Goal: Answer question/provide support

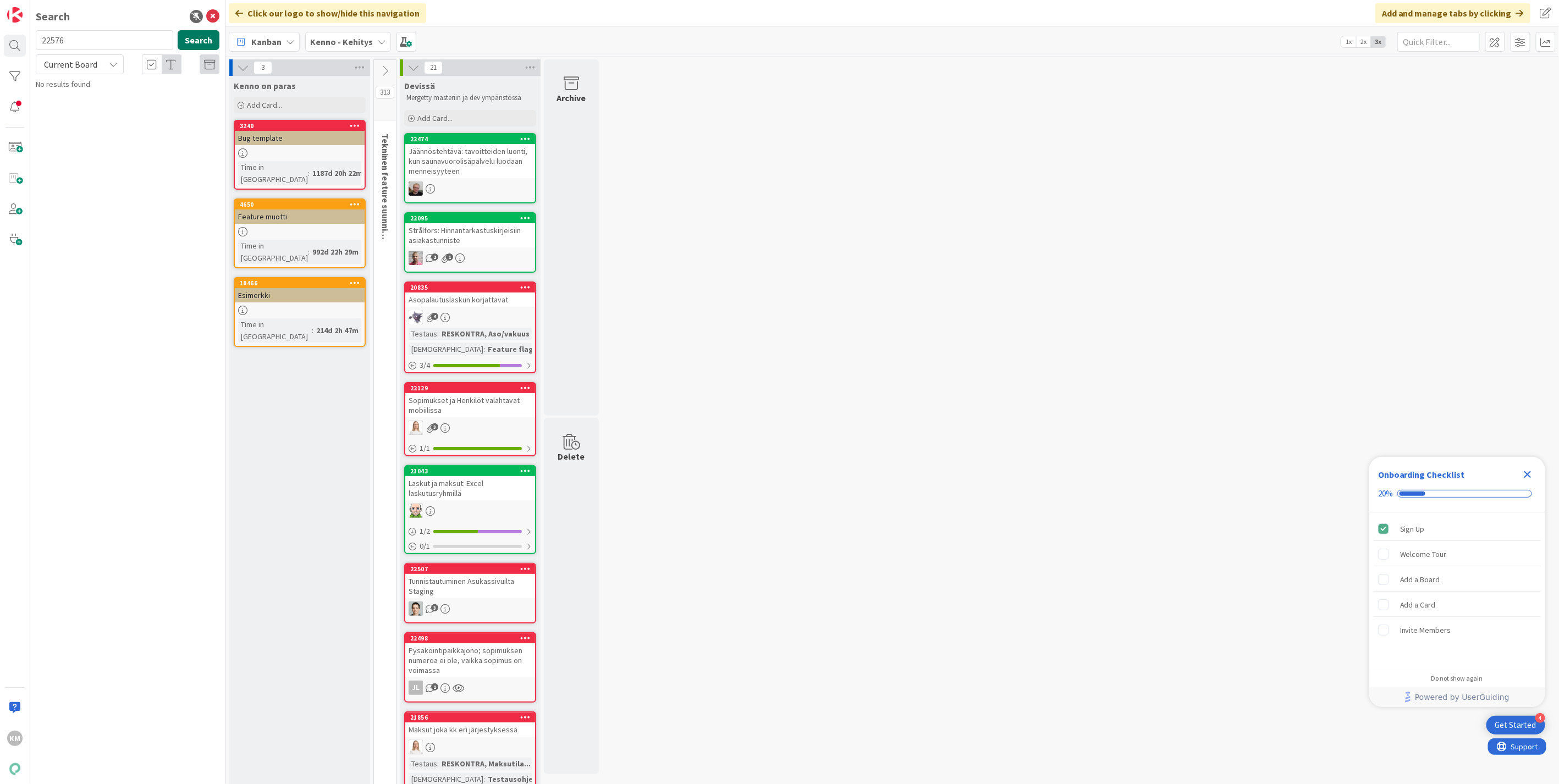
type input "22576"
click at [199, 37] on button "Search" at bounding box center [198, 39] width 42 height 20
click at [111, 92] on span "Alkuperäinen asohinta on väärin" at bounding box center [129, 97] width 104 height 10
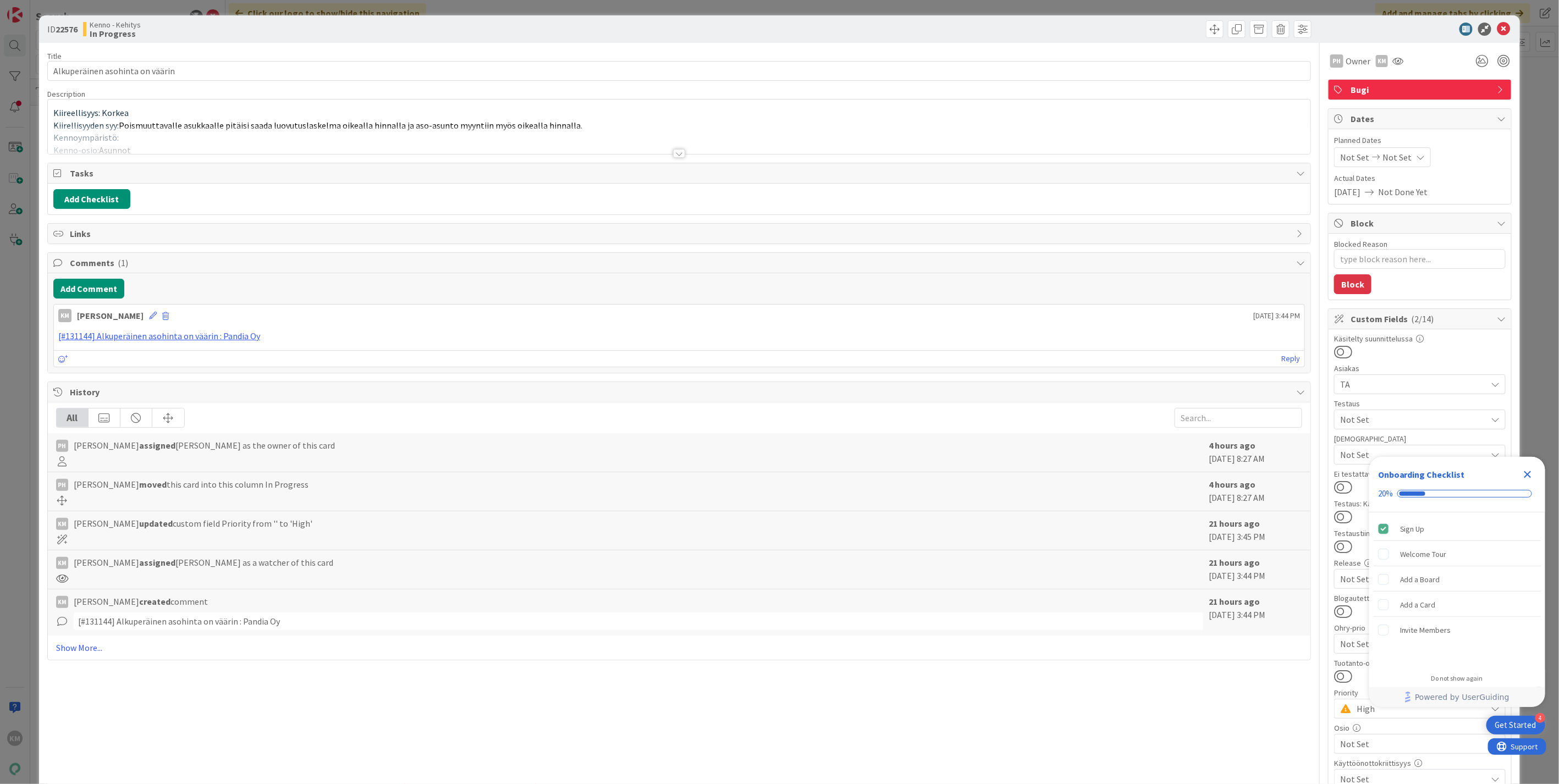
click at [674, 154] on div at bounding box center [679, 153] width 12 height 9
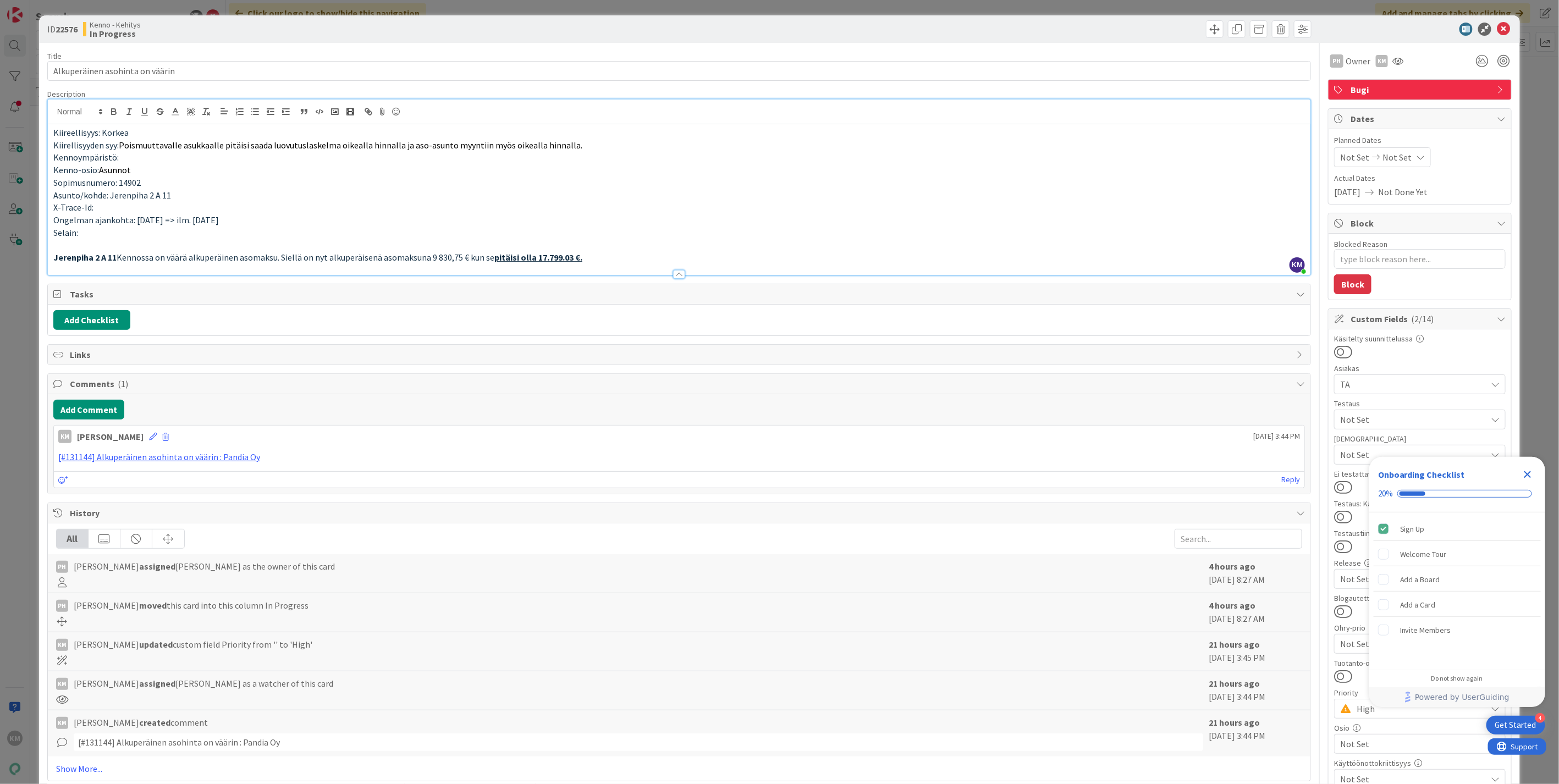
click at [111, 235] on p "Selain:" at bounding box center [679, 232] width 1251 height 13
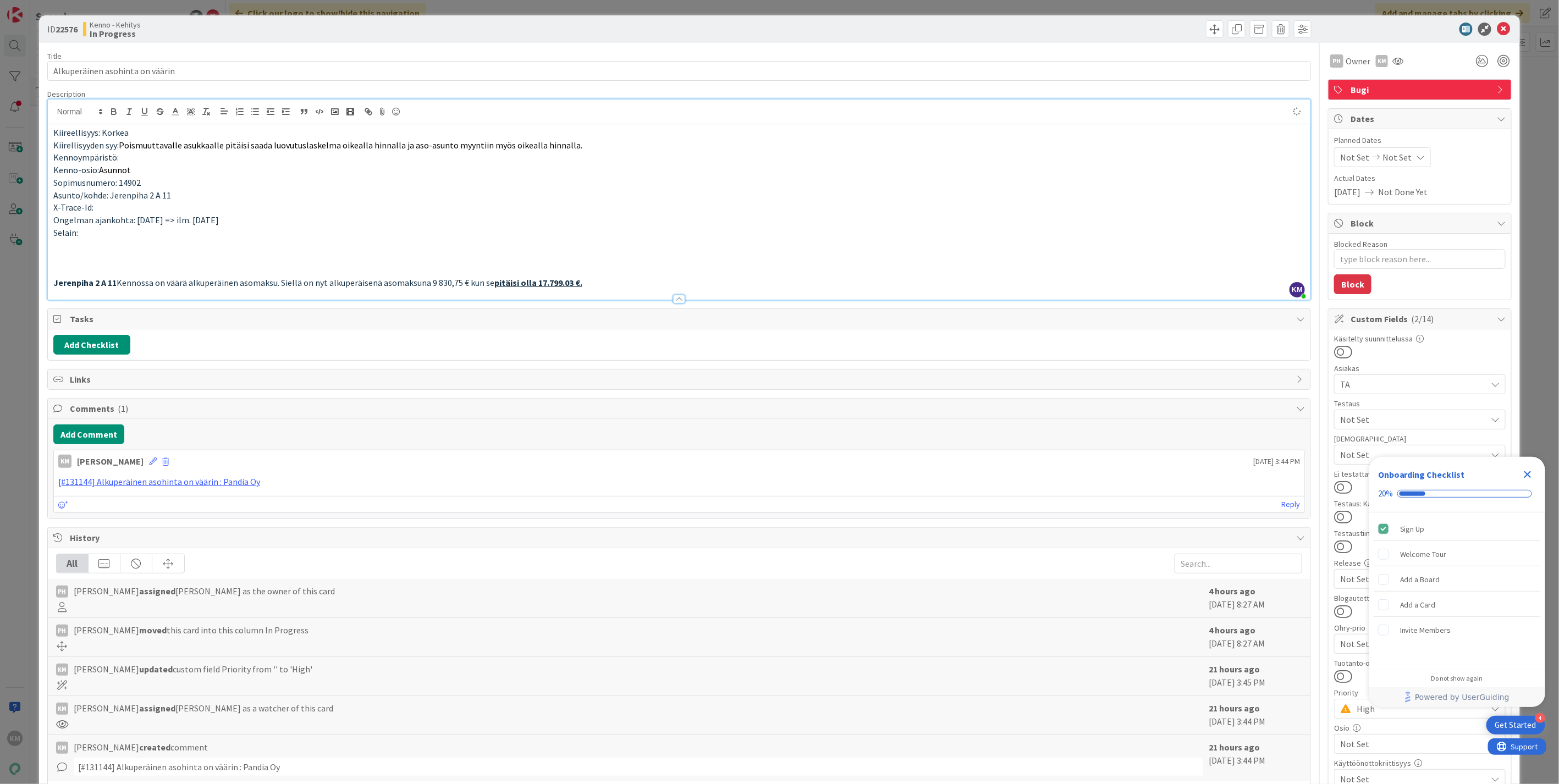
type textarea "x"
click at [438, 259] on p "Asiakkaan korjaus summaan [DATE] 12:15 = Alkuperäinen aso on 15.055,01 euroa" at bounding box center [679, 257] width 1251 height 13
click at [110, 438] on button "Add Comment" at bounding box center [88, 434] width 71 height 20
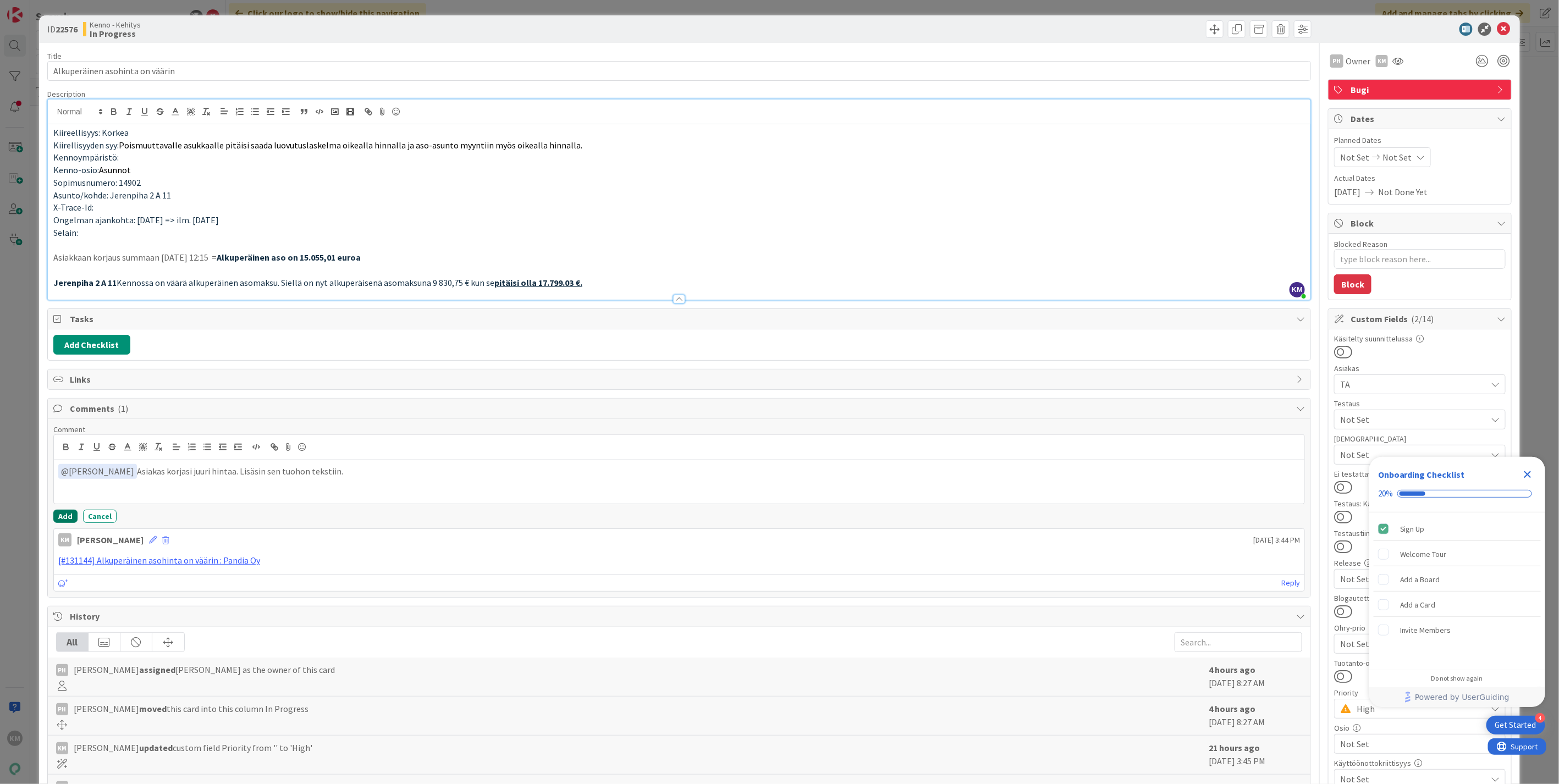
click at [61, 519] on button "Add" at bounding box center [65, 516] width 24 height 13
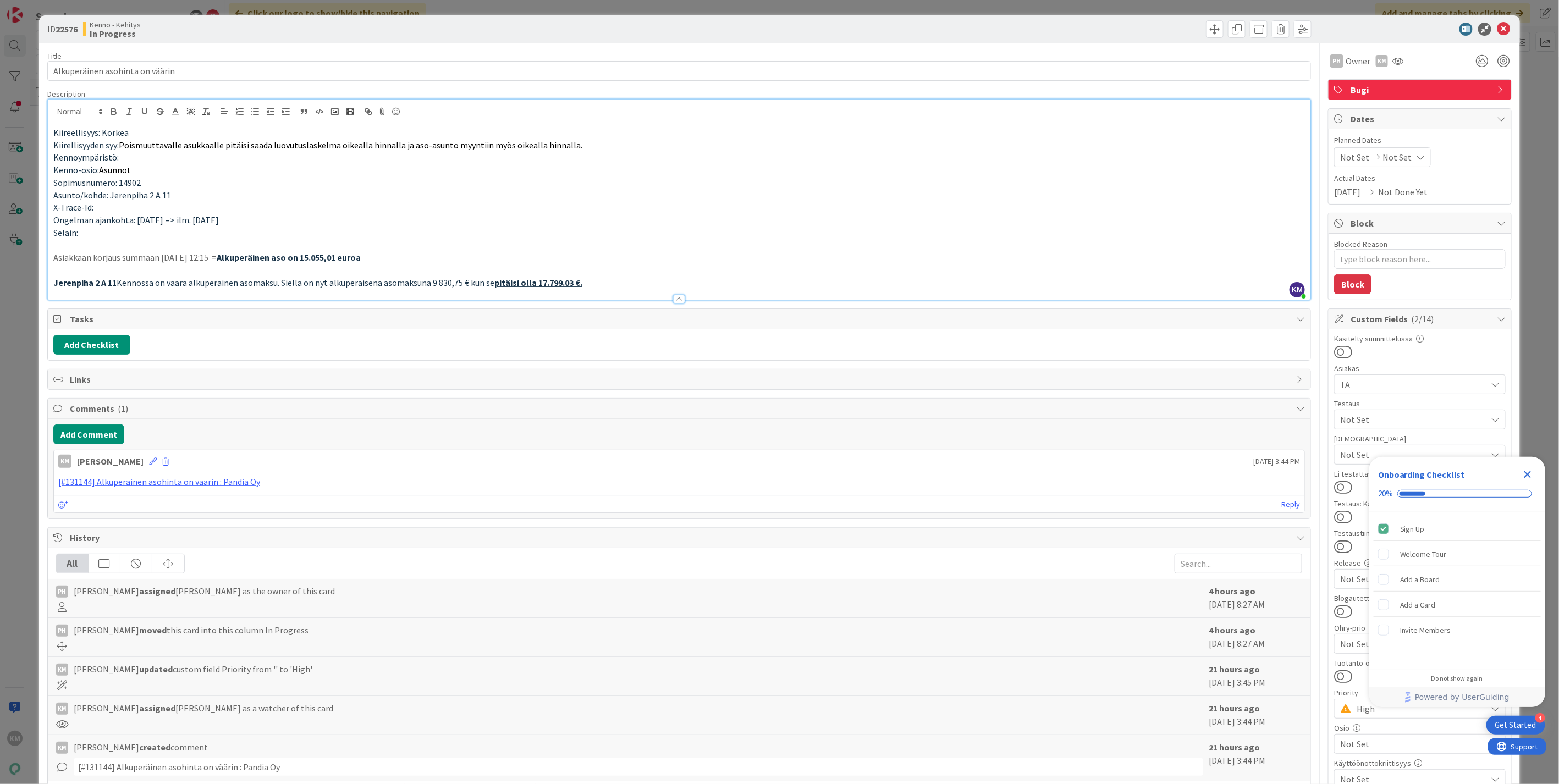
type textarea "x"
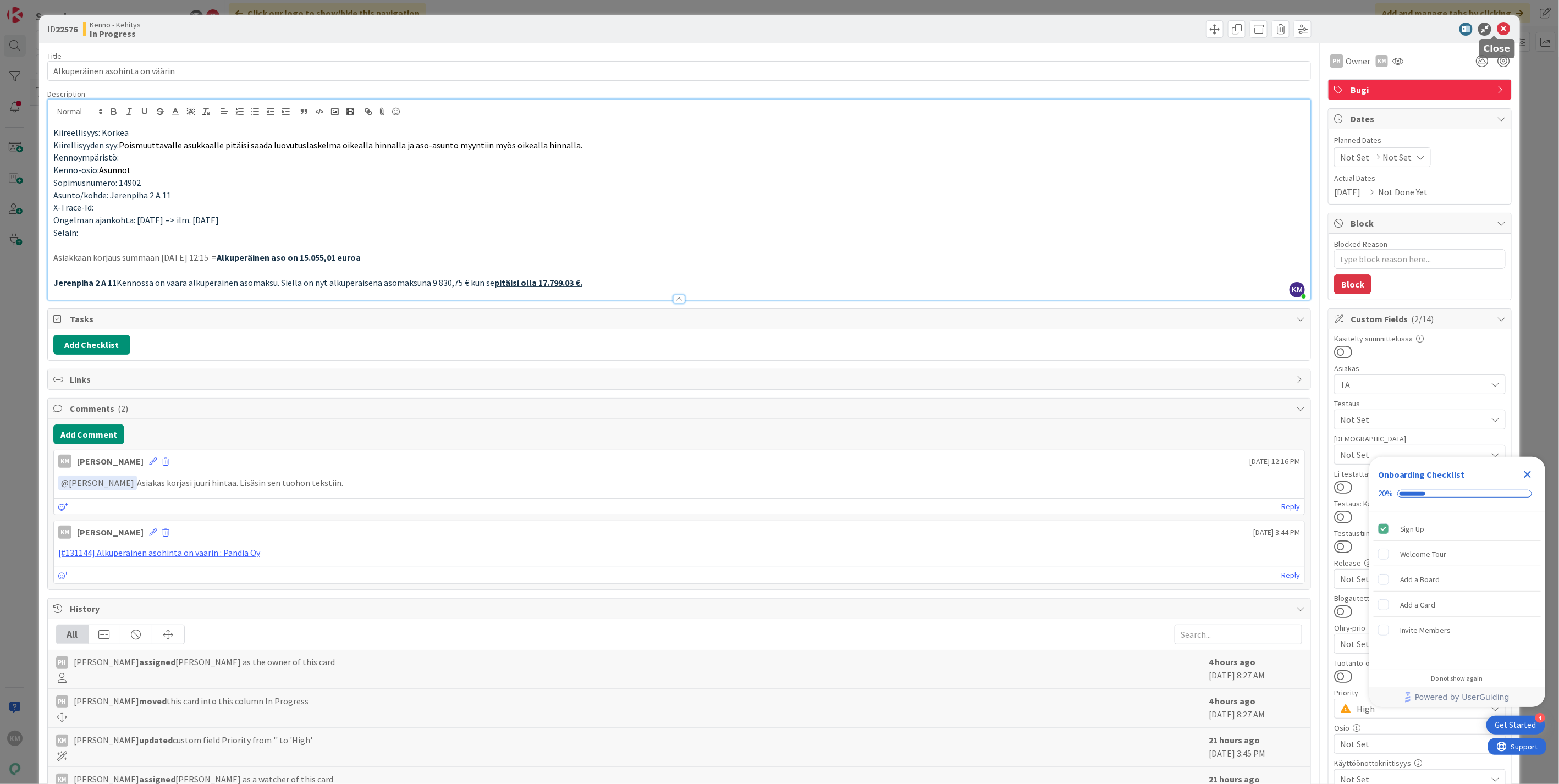
click at [1497, 24] on icon at bounding box center [1503, 28] width 13 height 13
